Goal: Find specific page/section: Find specific page/section

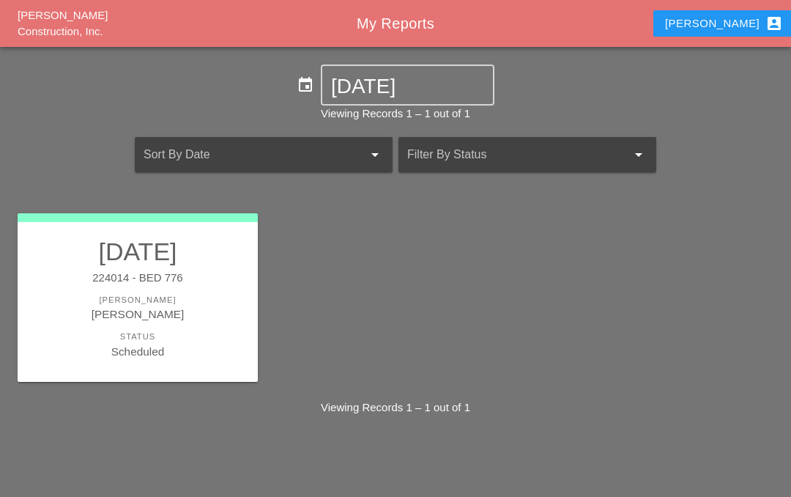
click at [168, 285] on link "[DATE] 224014 - BED 776 [PERSON_NAME] [PERSON_NAME] Status Scheduled" at bounding box center [137, 298] width 211 height 123
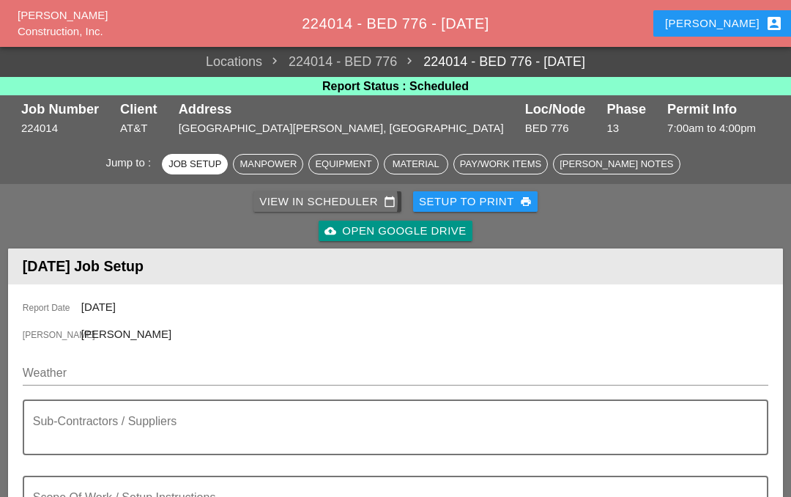
click at [359, 206] on div "View in Scheduler calendar_today" at bounding box center [327, 201] width 136 height 17
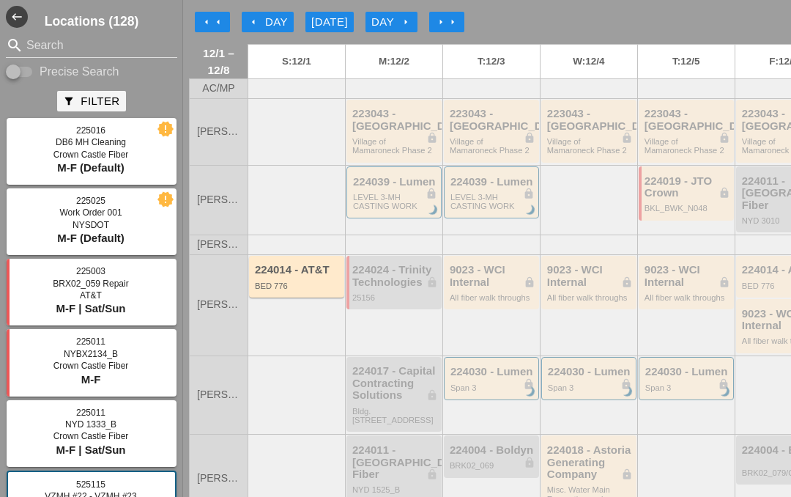
click at [270, 16] on div "arrow_left Day" at bounding box center [268, 22] width 40 height 17
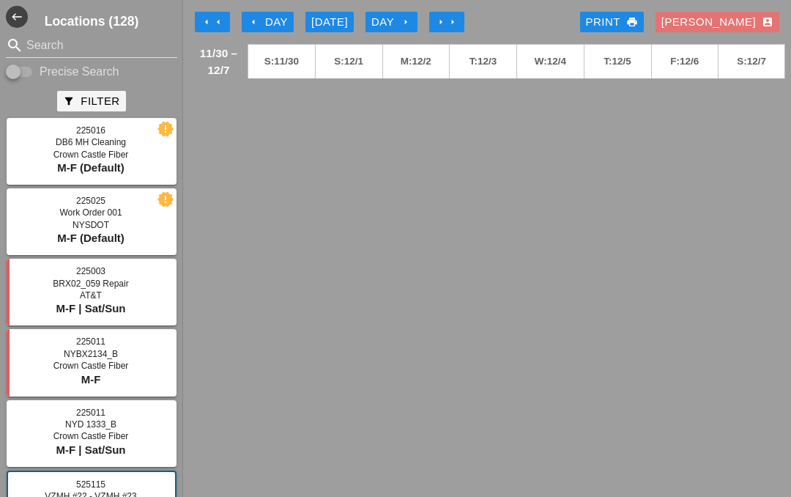
click at [327, 25] on div "[DATE]" at bounding box center [329, 22] width 37 height 17
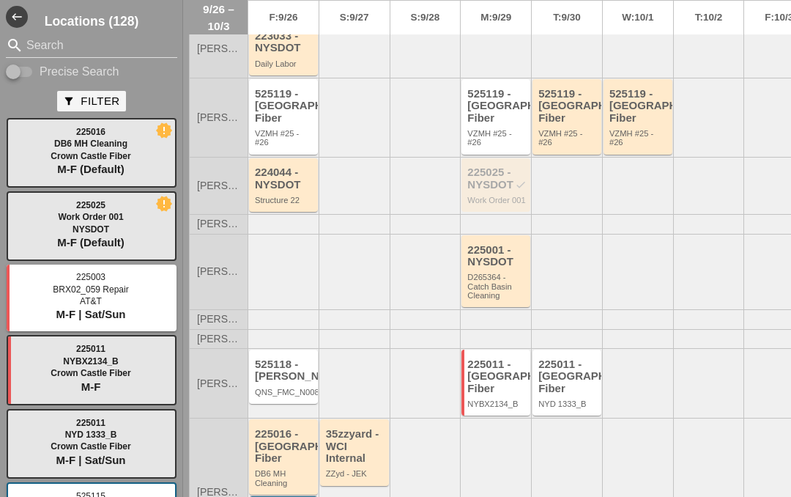
scroll to position [273, 0]
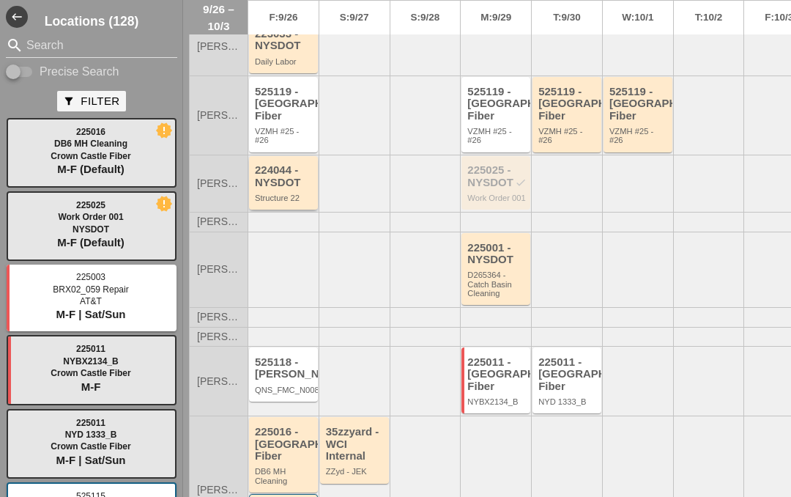
click at [280, 184] on div "224044 - NYSDOT" at bounding box center [284, 176] width 59 height 24
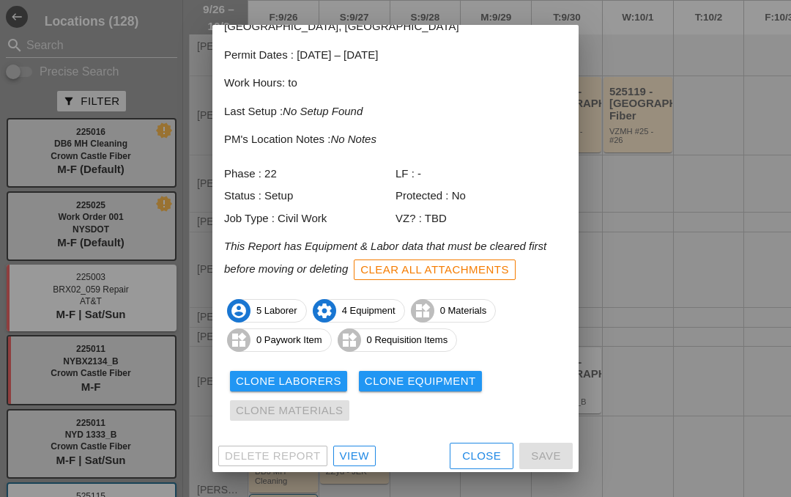
scroll to position [78, 0]
click at [349, 448] on div "View" at bounding box center [354, 456] width 29 height 17
